Goal: Task Accomplishment & Management: Use online tool/utility

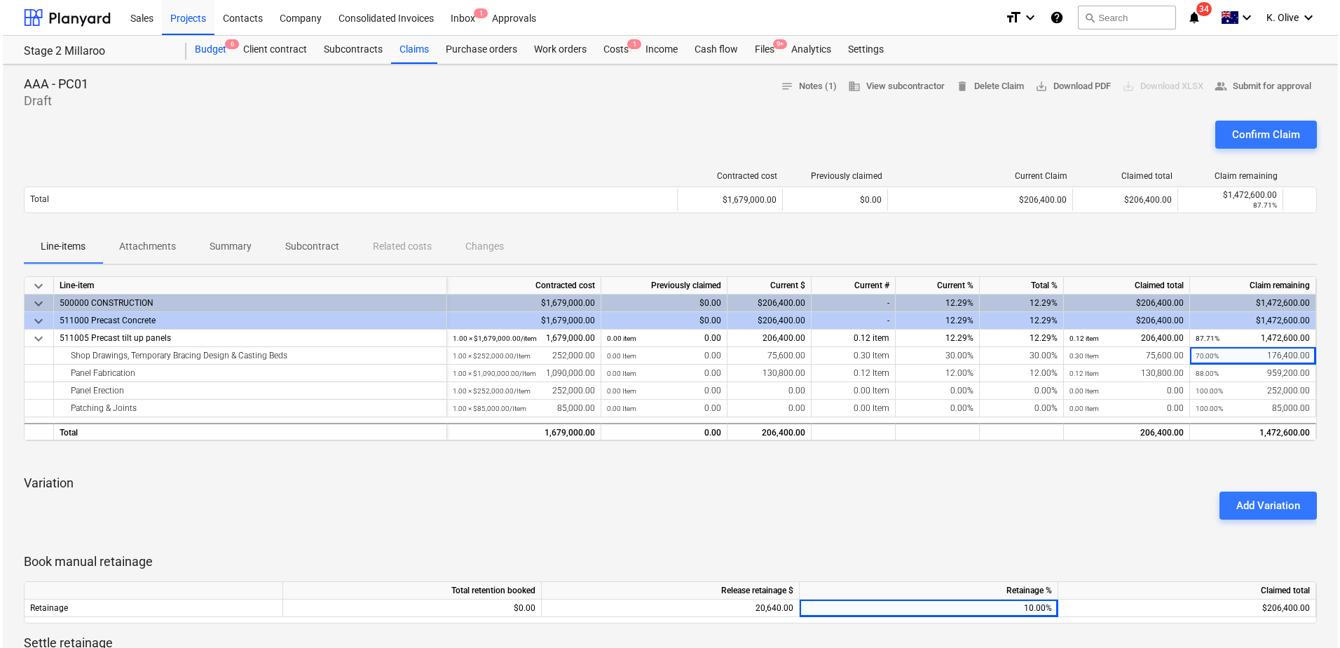
scroll to position [0, 6]
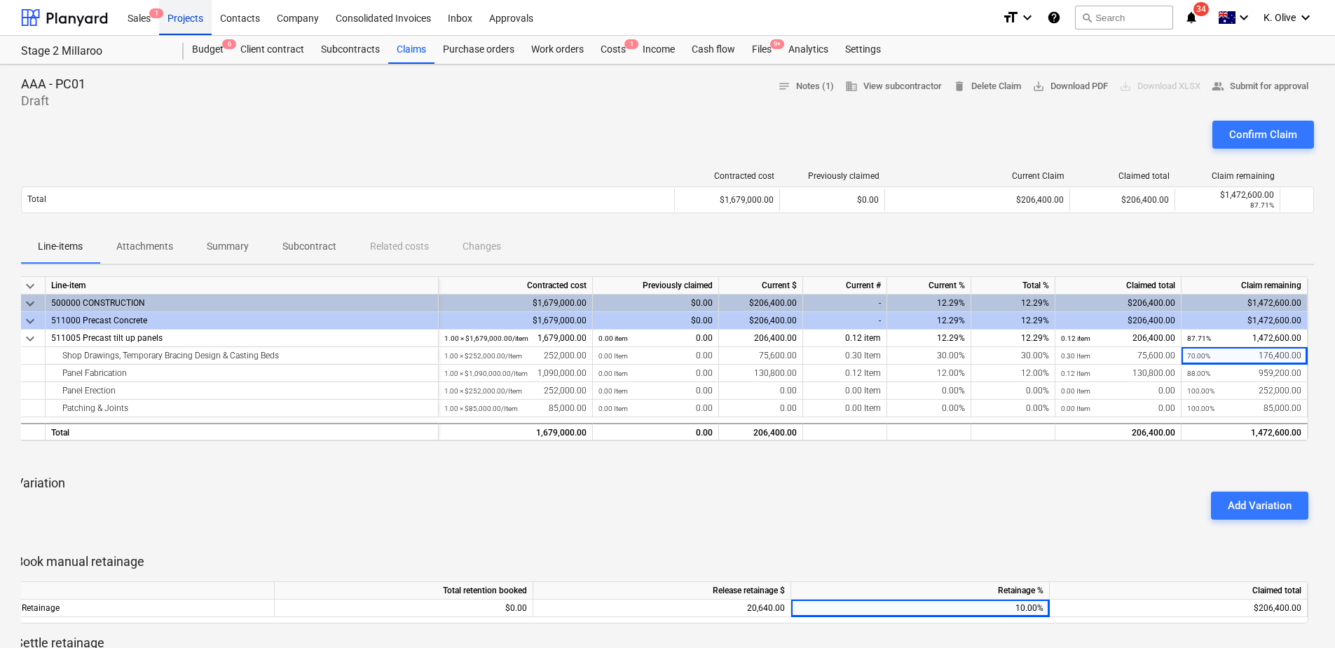
click at [193, 20] on div "Projects" at bounding box center [185, 17] width 53 height 36
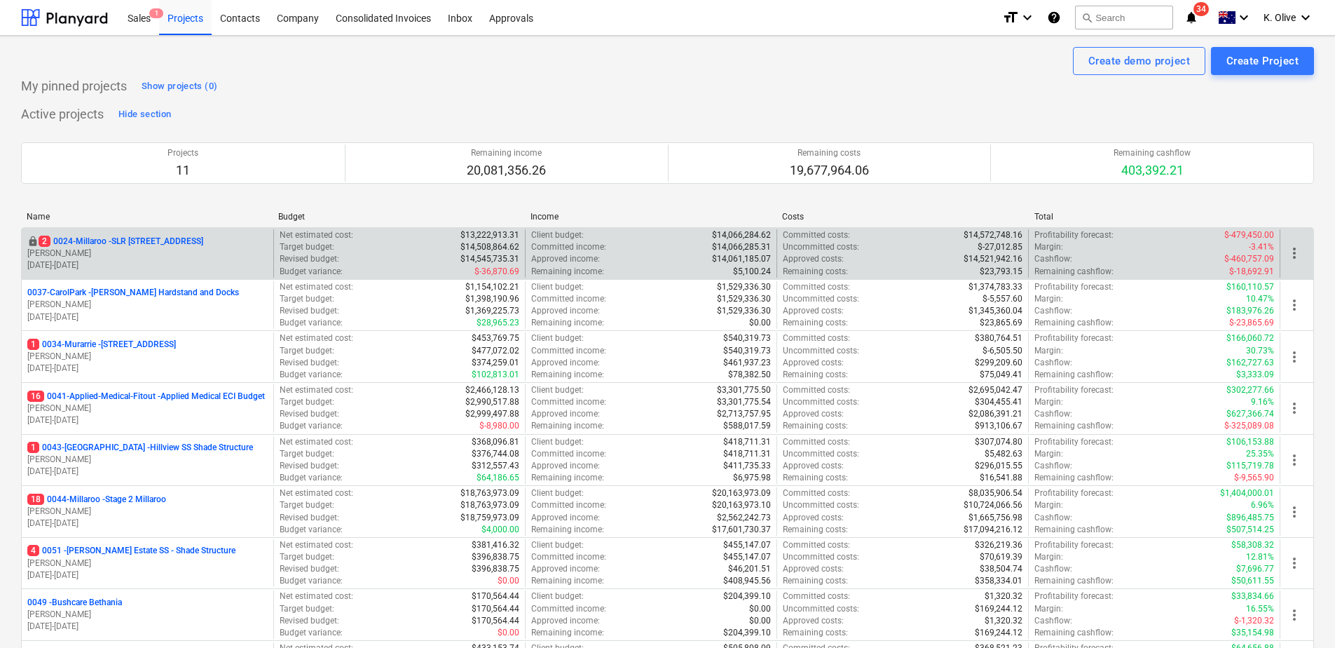
click at [124, 240] on p "2 0024-Millaroo - SLR [STREET_ADDRESS]" at bounding box center [121, 242] width 165 height 12
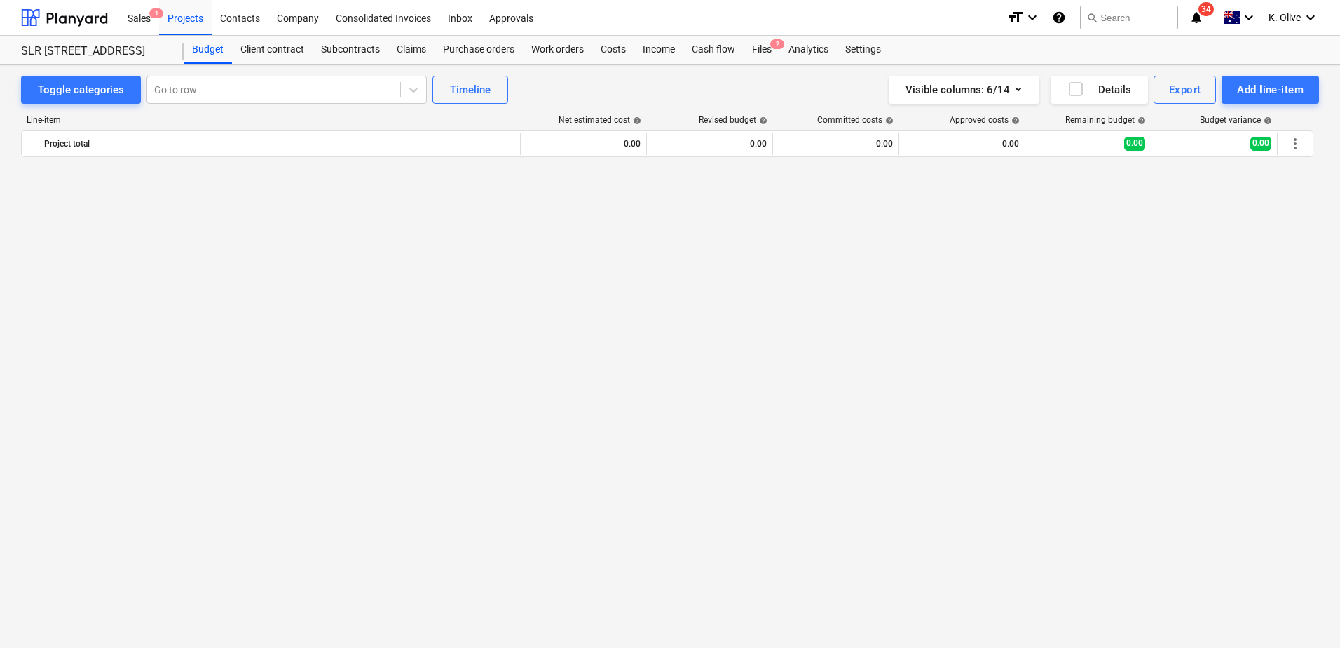
scroll to position [1178, 0]
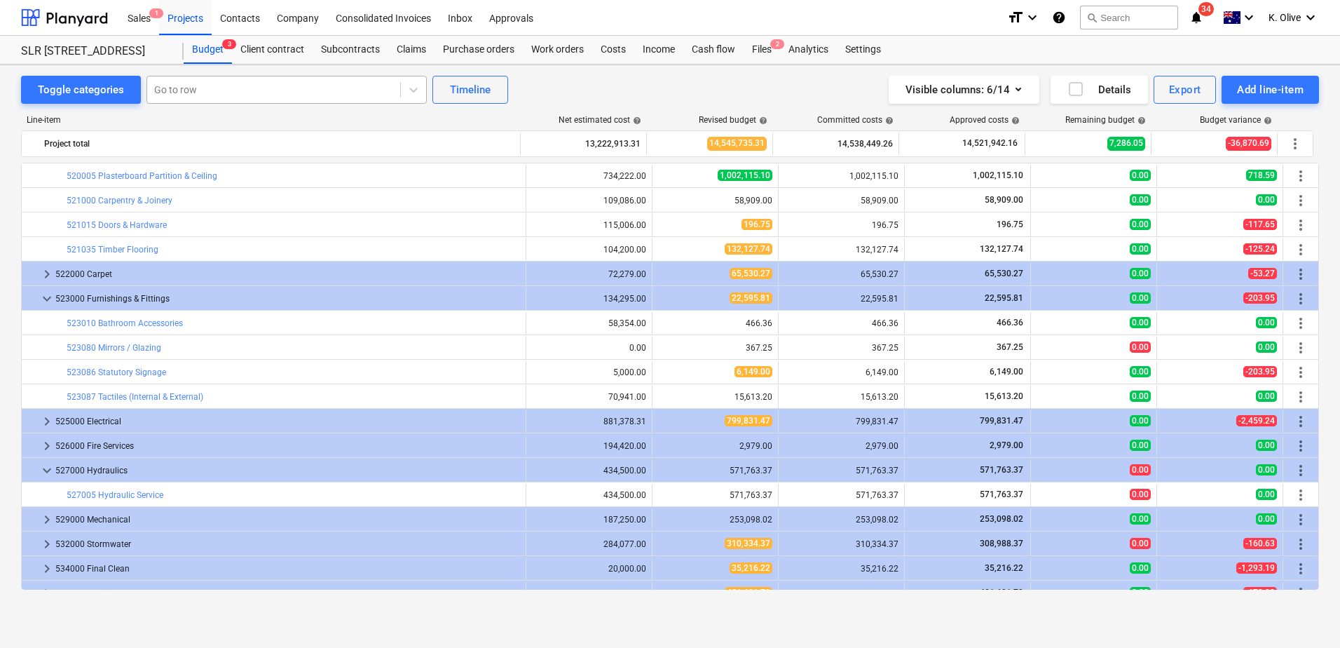
click at [197, 90] on div at bounding box center [273, 90] width 239 height 14
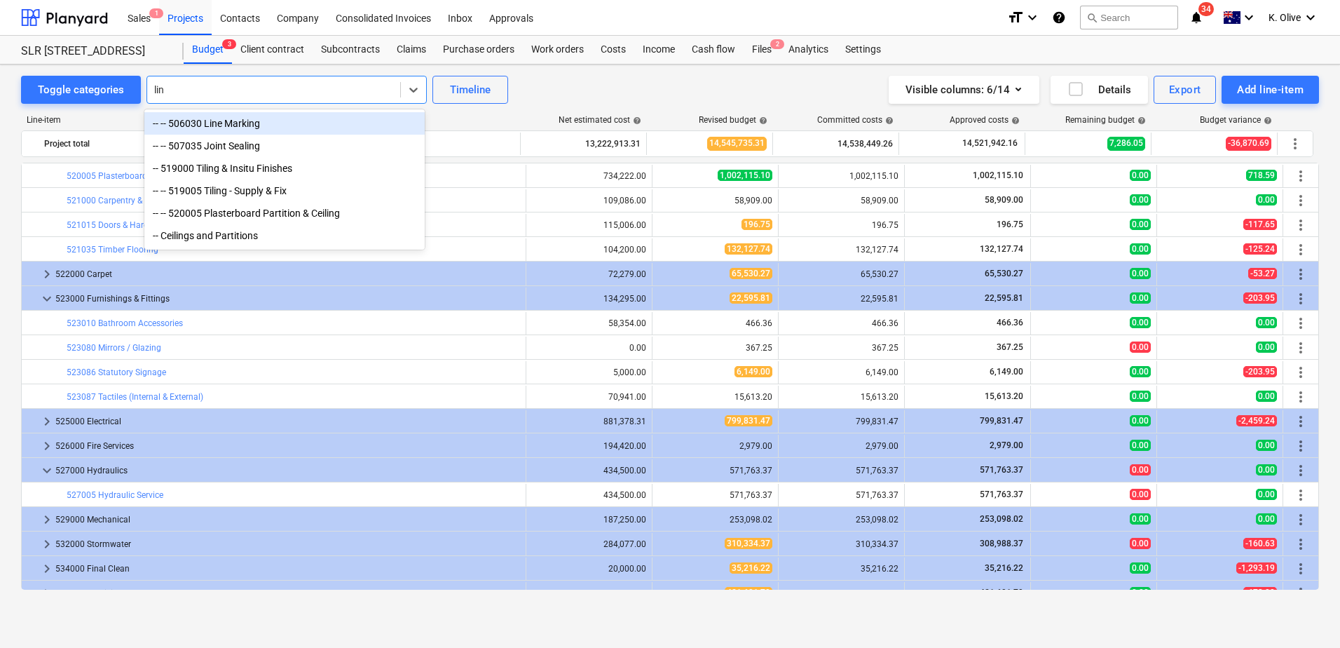
type input "line"
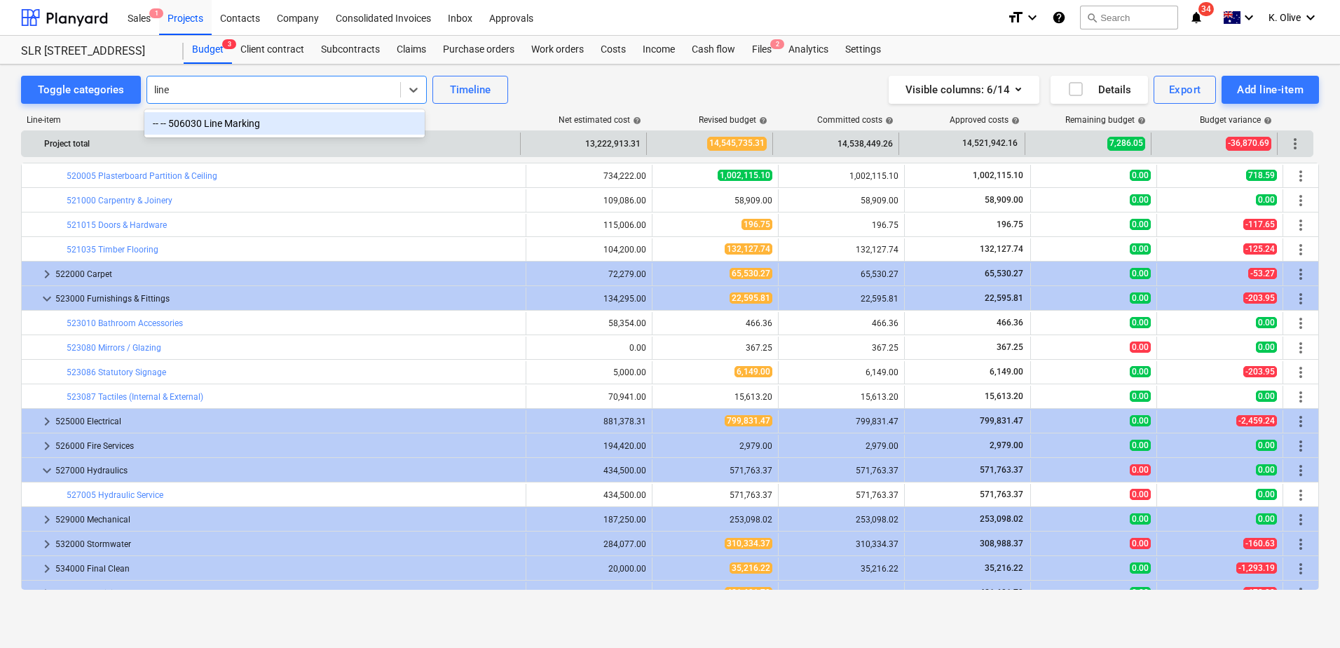
click at [217, 132] on div "-- -- 506030 Line Marking" at bounding box center [284, 123] width 280 height 22
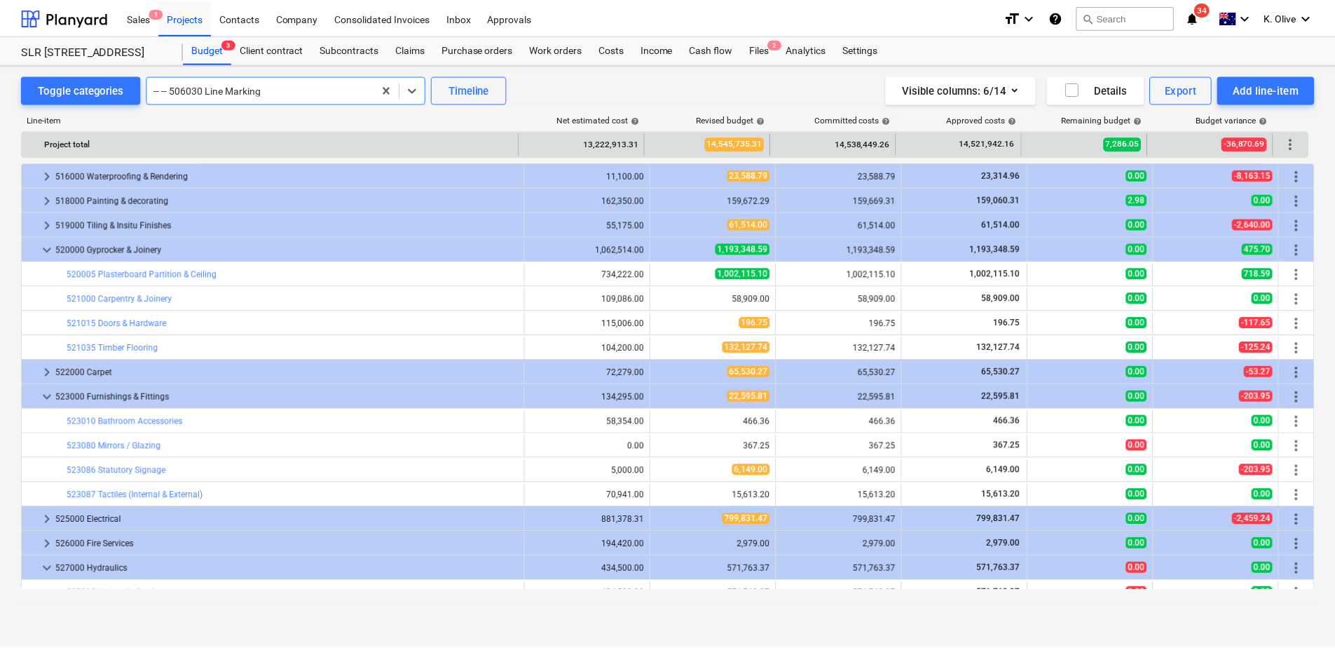
scroll to position [712, 0]
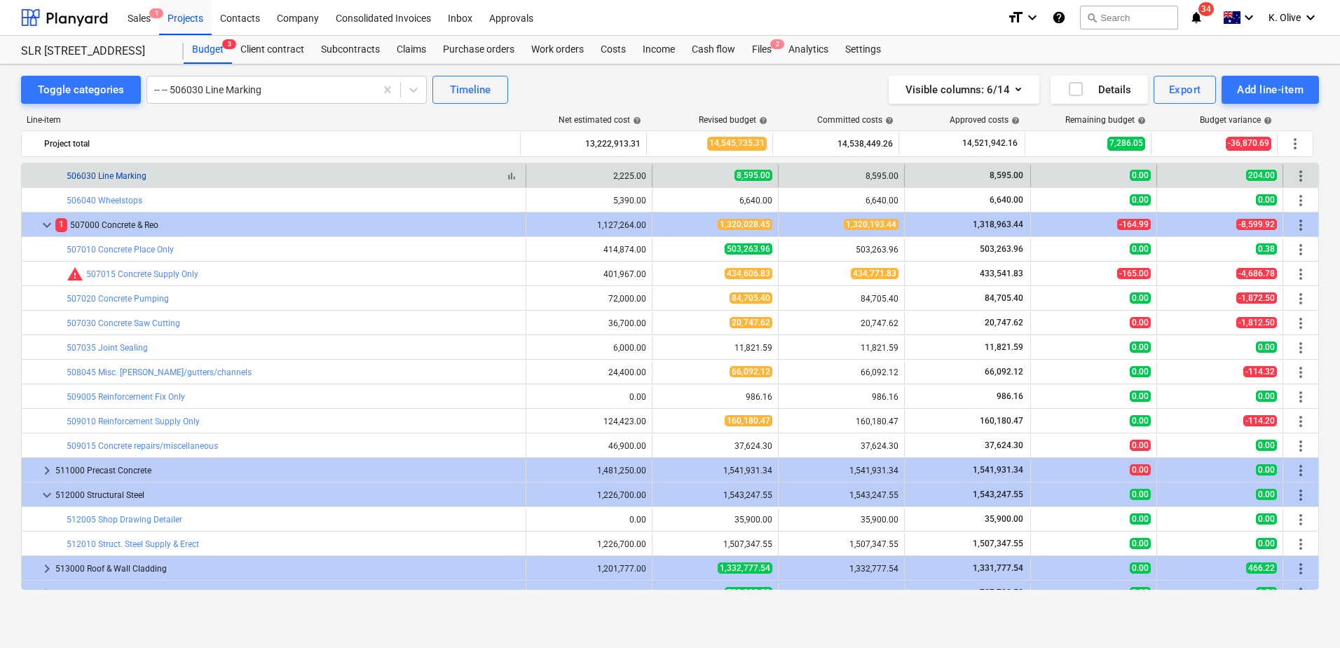
click at [130, 177] on link "506030 Line Marking" at bounding box center [107, 176] width 80 height 10
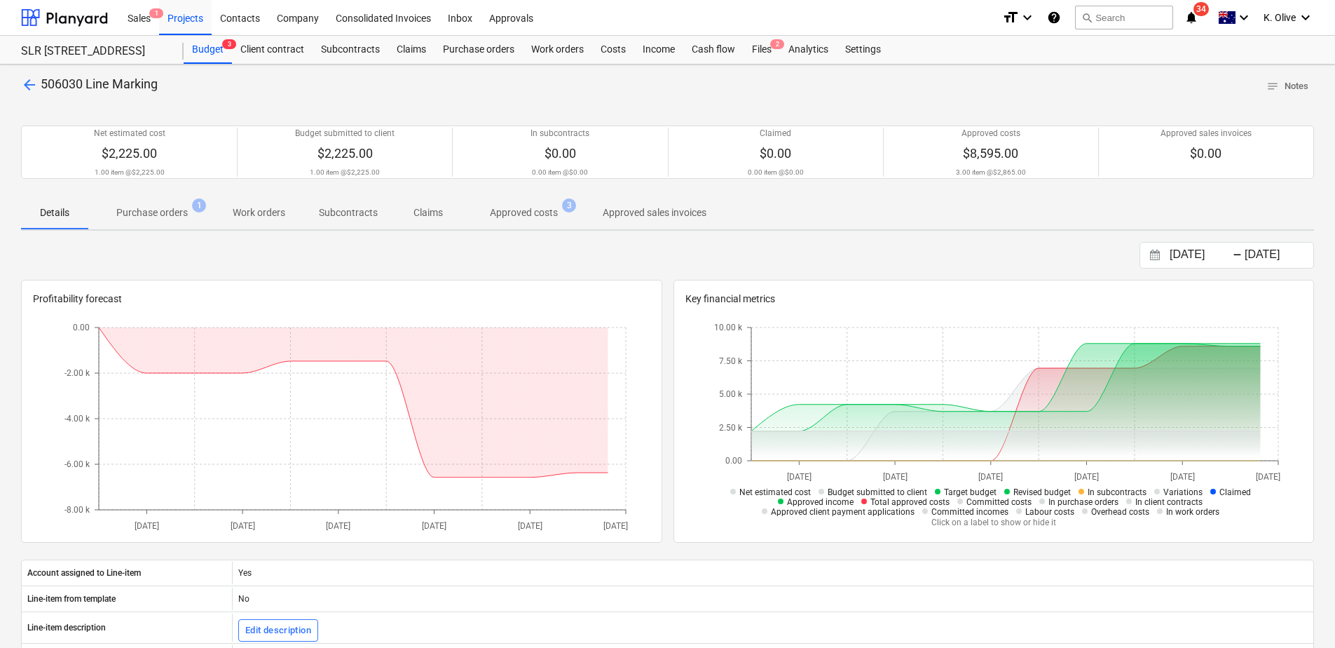
click at [165, 214] on p "Purchase orders" at bounding box center [152, 212] width 72 height 15
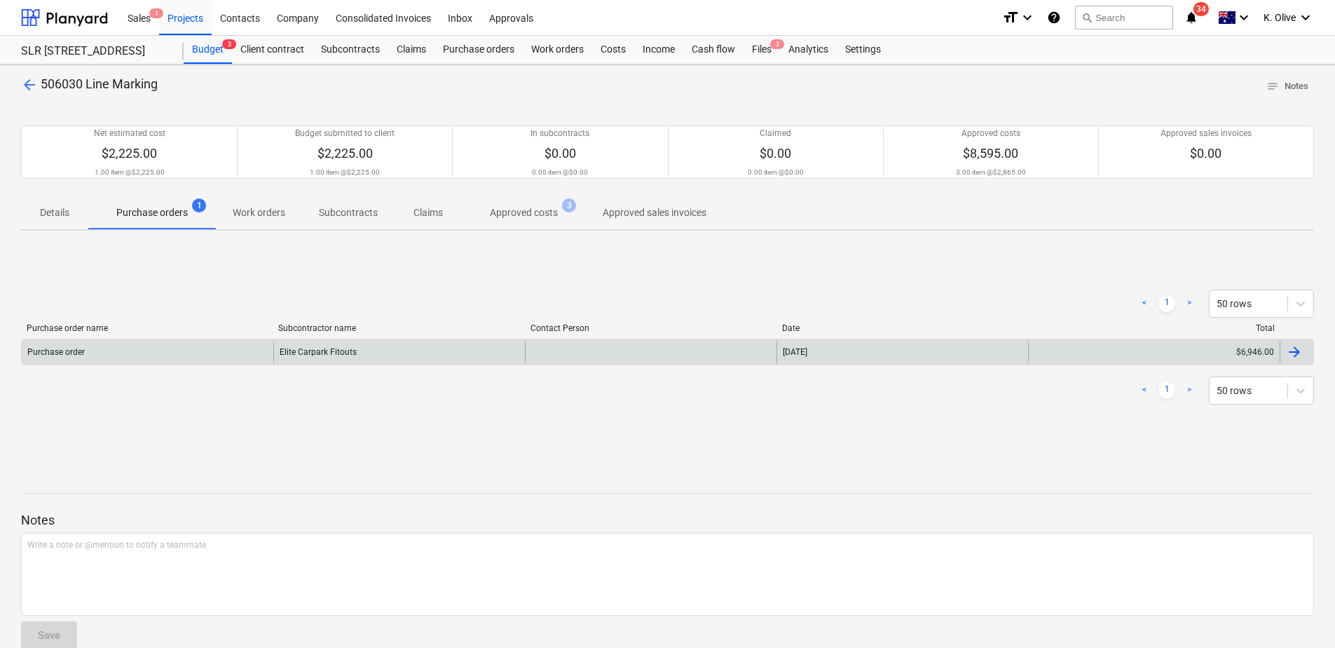
click at [125, 354] on div "Purchase order" at bounding box center [148, 352] width 252 height 22
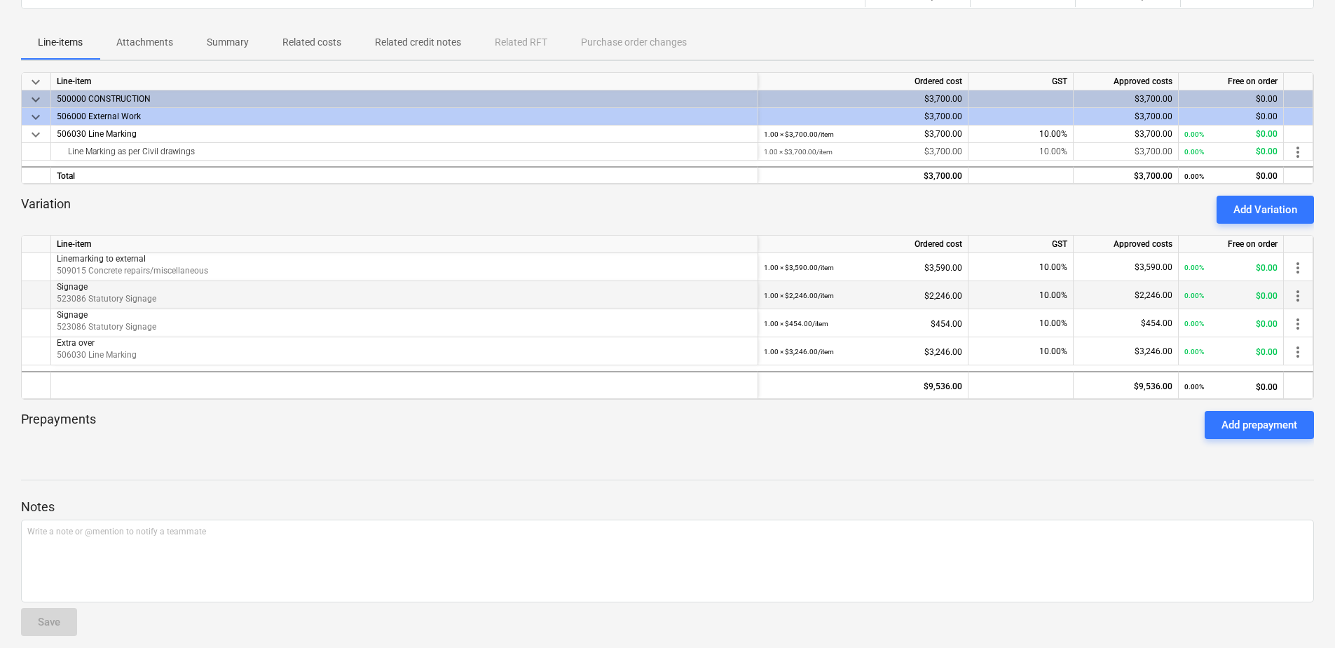
scroll to position [210, 0]
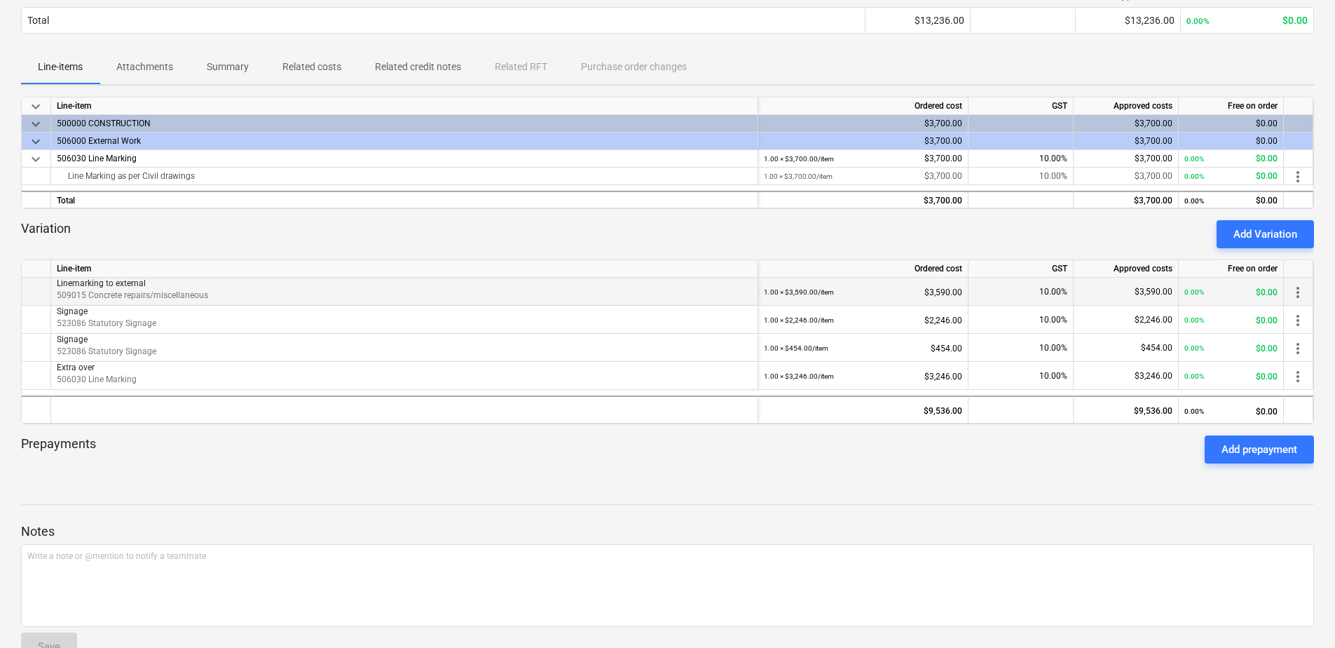
click at [134, 294] on span "509015 Concrete repairs/miscellaneous" at bounding box center [132, 295] width 151 height 10
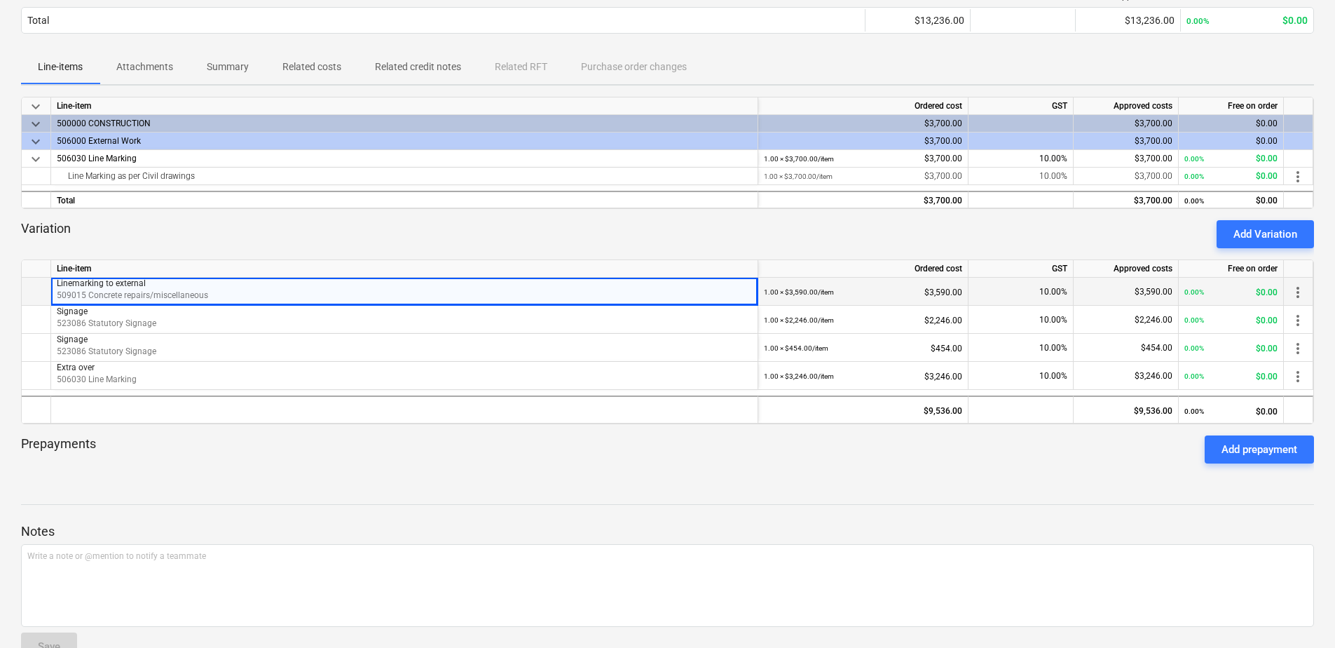
click at [214, 290] on p "509015 Concrete repairs/miscellaneous" at bounding box center [404, 296] width 695 height 12
click at [126, 299] on span "509015 Concrete repairs/miscellaneous" at bounding box center [132, 295] width 151 height 10
drag, startPoint x: 222, startPoint y: 294, endPoint x: 215, endPoint y: 301, distance: 8.9
click at [215, 301] on p "509015 Concrete repairs/miscellaneous" at bounding box center [404, 296] width 695 height 12
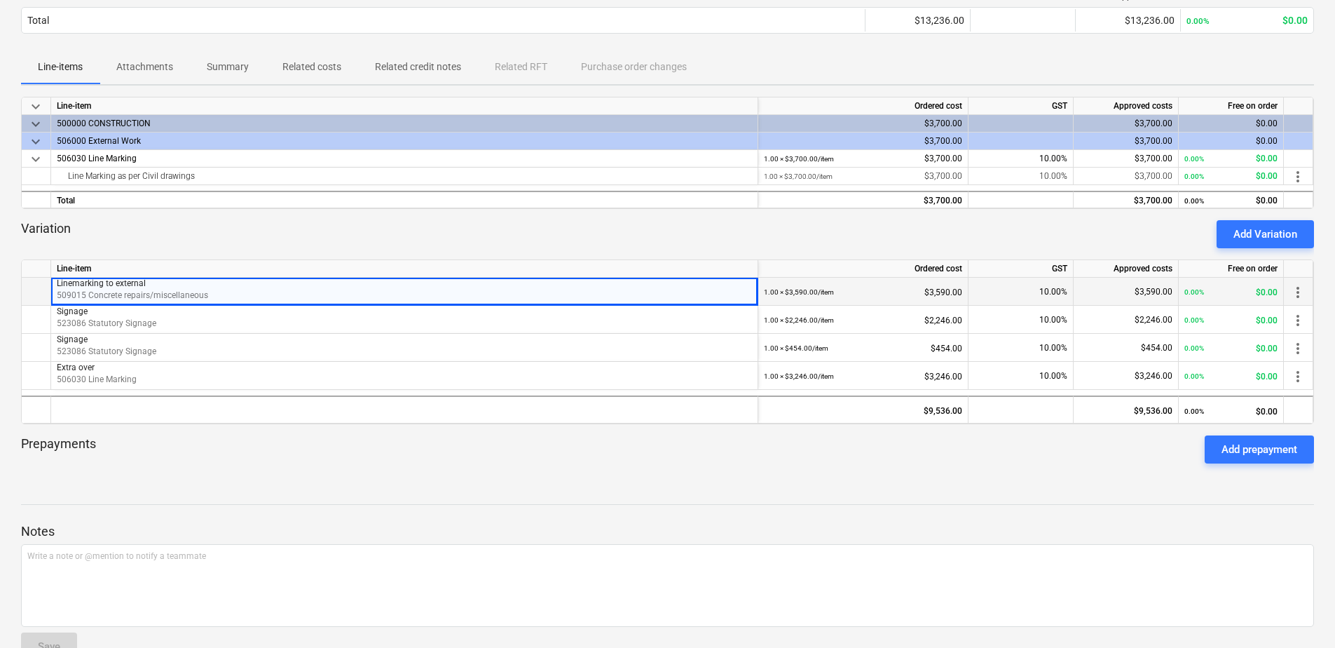
click at [215, 301] on p "509015 Concrete repairs/miscellaneous" at bounding box center [404, 296] width 695 height 12
